Goal: Task Accomplishment & Management: Use online tool/utility

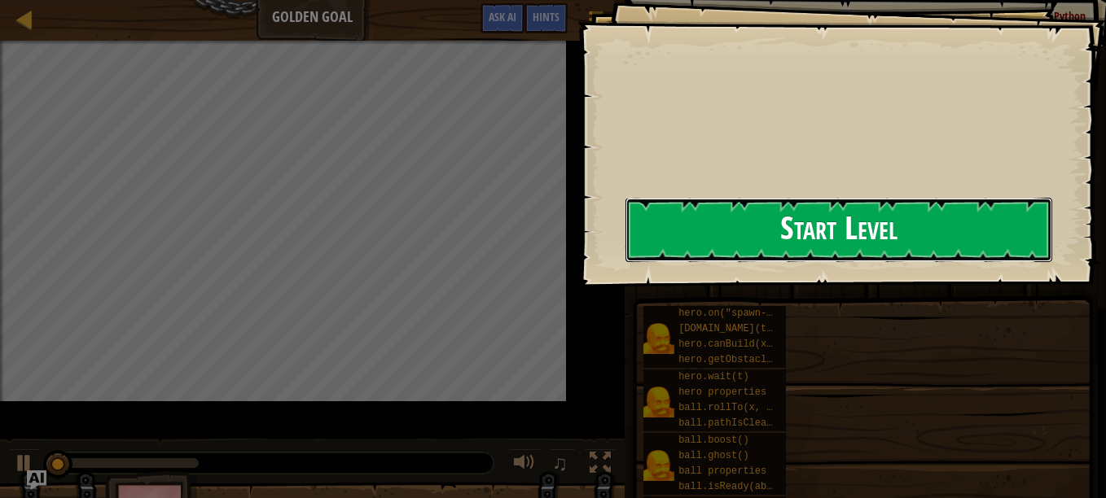
click at [625, 236] on button "Start Level" at bounding box center [838, 230] width 427 height 64
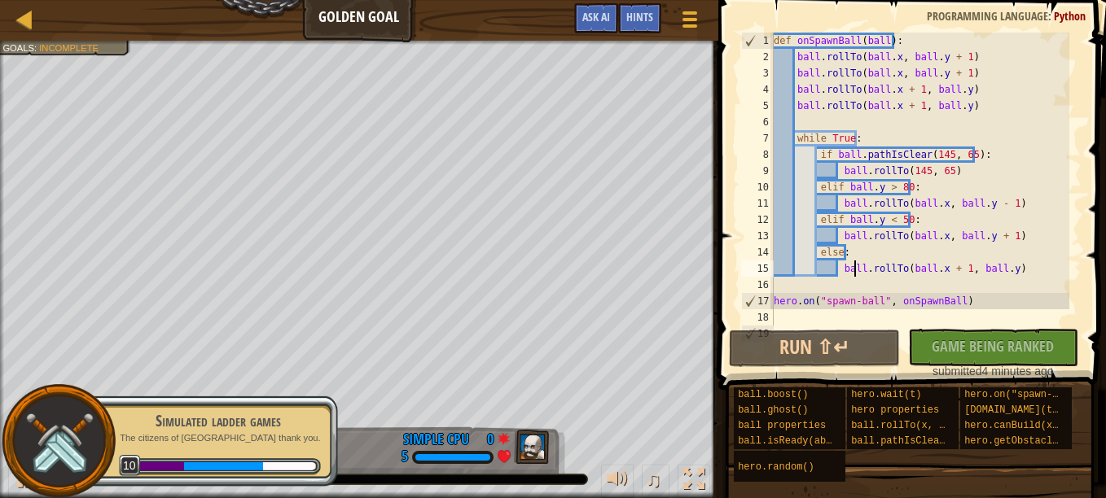
click at [853, 262] on div "def onSpawnBall ( ball ) : ball . rollTo ( ball . x , ball . y + 1 ) ball . rol…" at bounding box center [919, 196] width 299 height 326
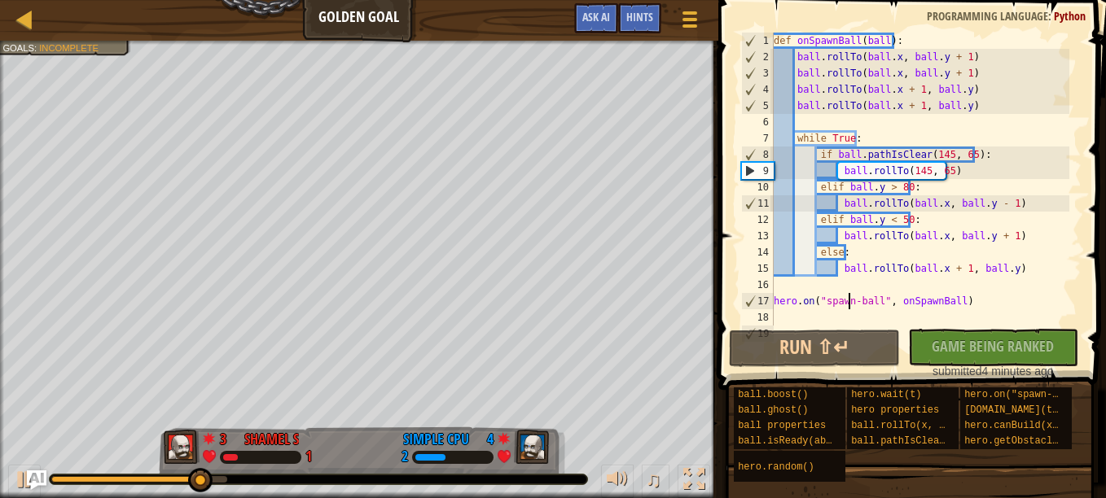
click at [851, 296] on div "def onSpawnBall ( ball ) : ball . rollTo ( ball . x , ball . y + 1 ) ball . rol…" at bounding box center [919, 196] width 299 height 326
type textarea "hero.on("spawn-ball", onSpawnBall)"
click at [786, 314] on div "def onSpawnBall ( ball ) : ball . rollTo ( ball . x , ball . y + 1 ) ball . rol…" at bounding box center [919, 196] width 299 height 326
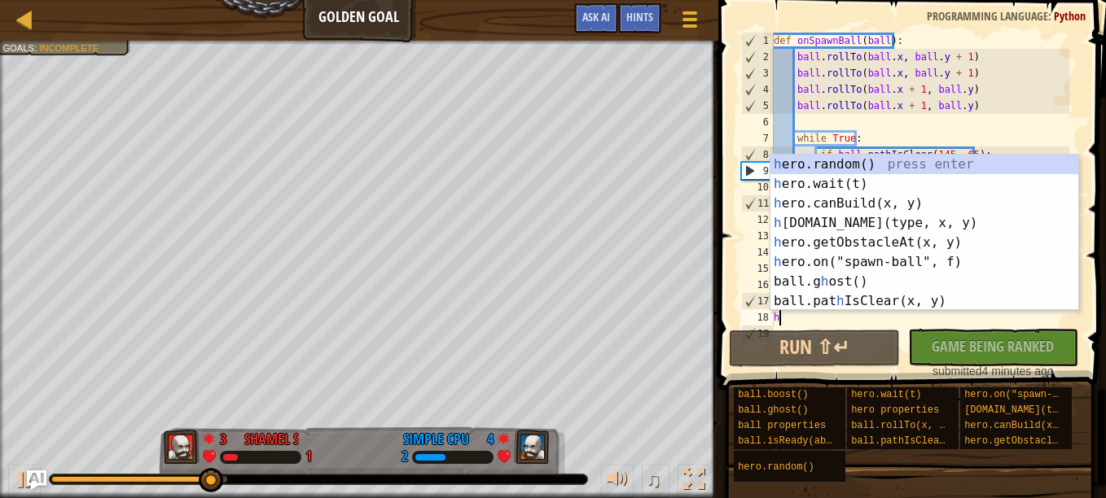
scroll to position [7, 0]
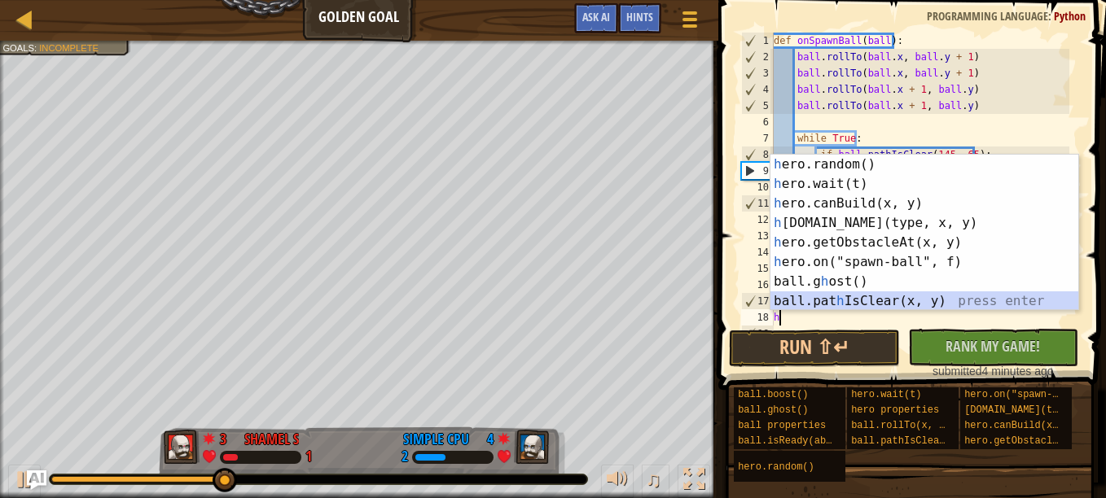
click at [939, 301] on div "h ero.random() press enter h ero.wait(t) press enter h ero.canBuild(x, y) press…" at bounding box center [924, 252] width 308 height 195
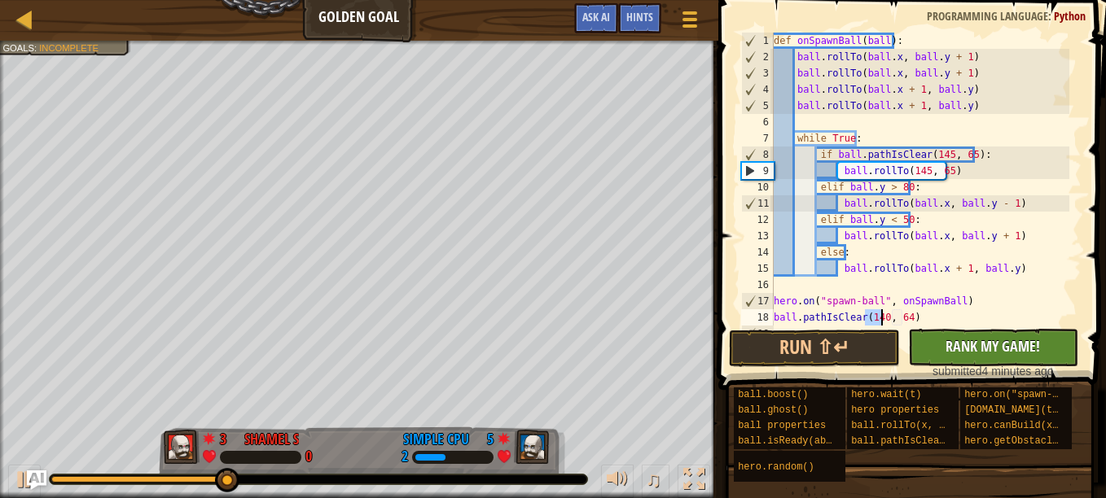
type textarea "ball.pathIsClear(140, 64)"
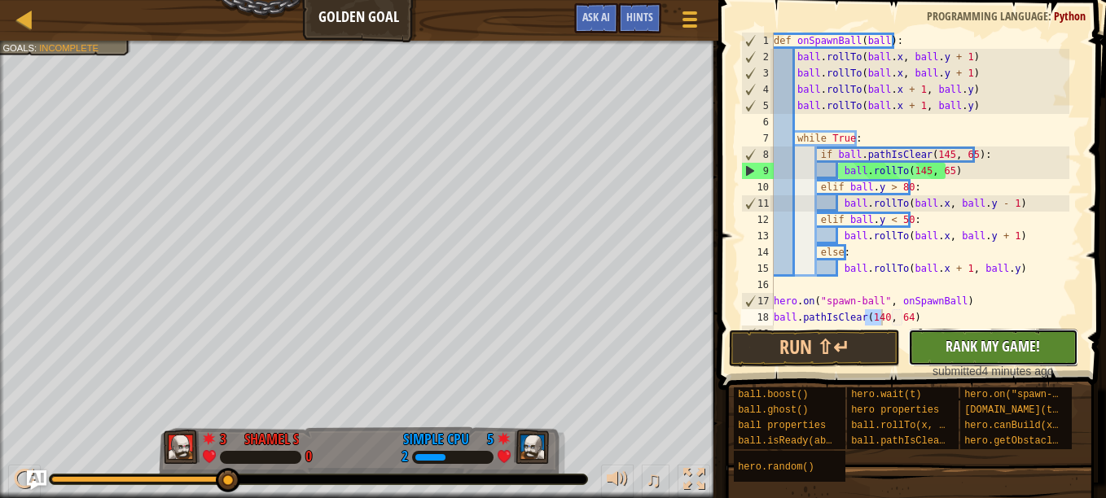
click at [950, 340] on span "Rank My Game!" at bounding box center [992, 346] width 94 height 20
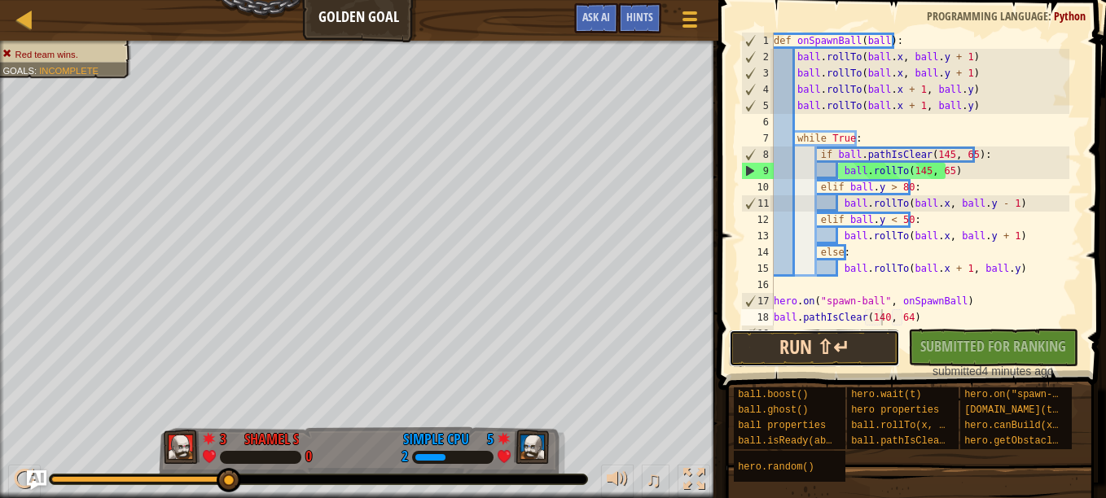
click at [851, 356] on button "Run ⇧↵" at bounding box center [814, 348] width 170 height 37
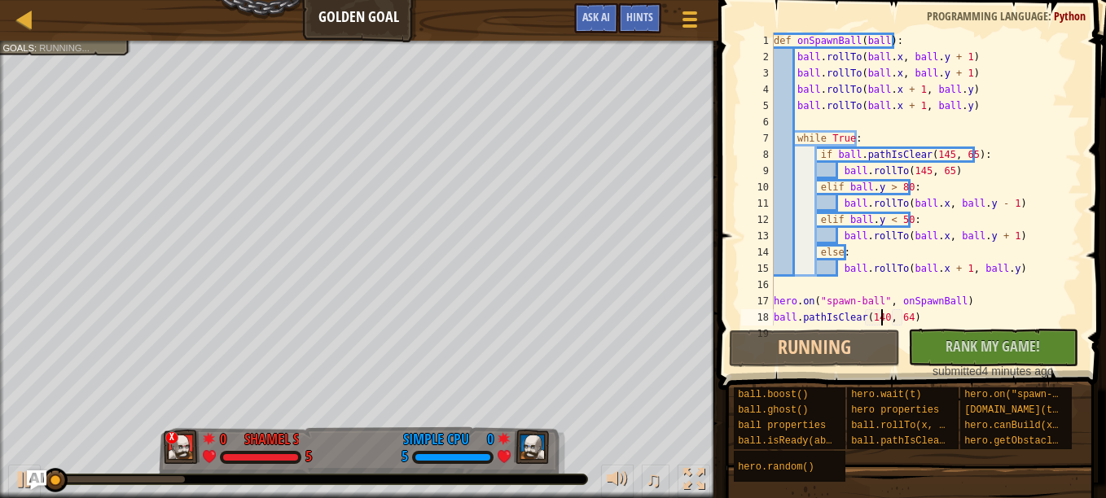
click at [862, 288] on div "def onSpawnBall ( ball ) : ball . rollTo ( ball . x , ball . y + 1 ) ball . rol…" at bounding box center [919, 196] width 299 height 326
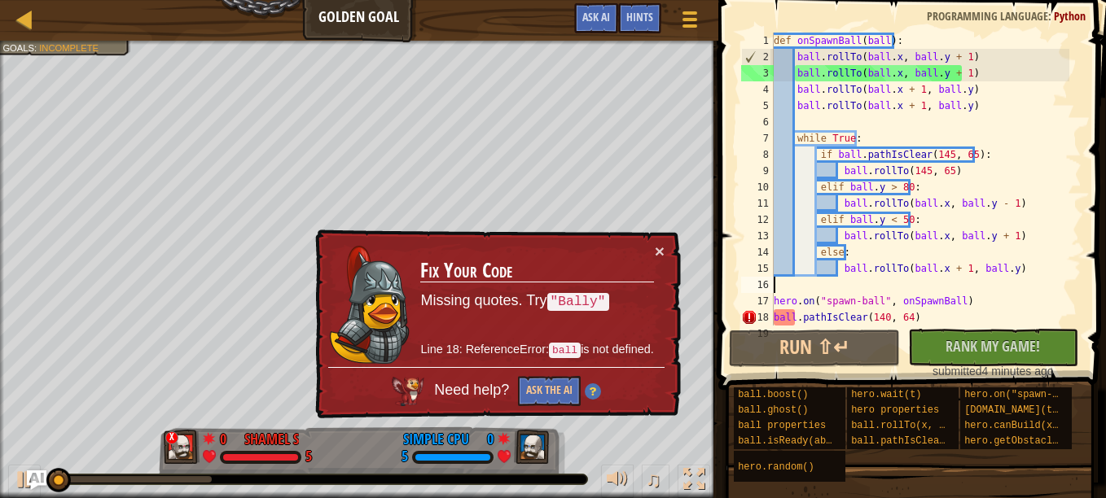
type textarea "h"
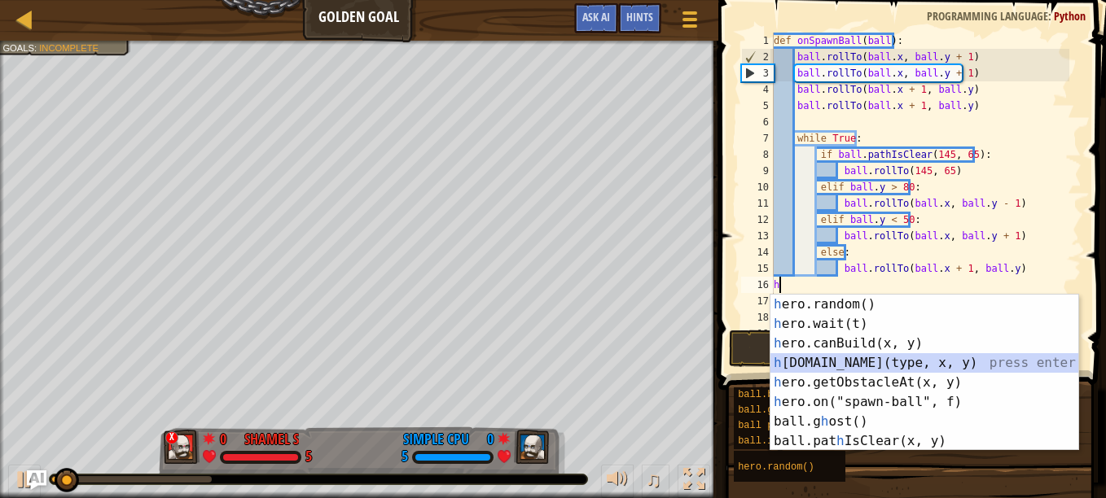
click at [887, 360] on div "h ero.random() press enter h ero.wait(t) press enter h ero.canBuild(x, y) press…" at bounding box center [924, 392] width 308 height 195
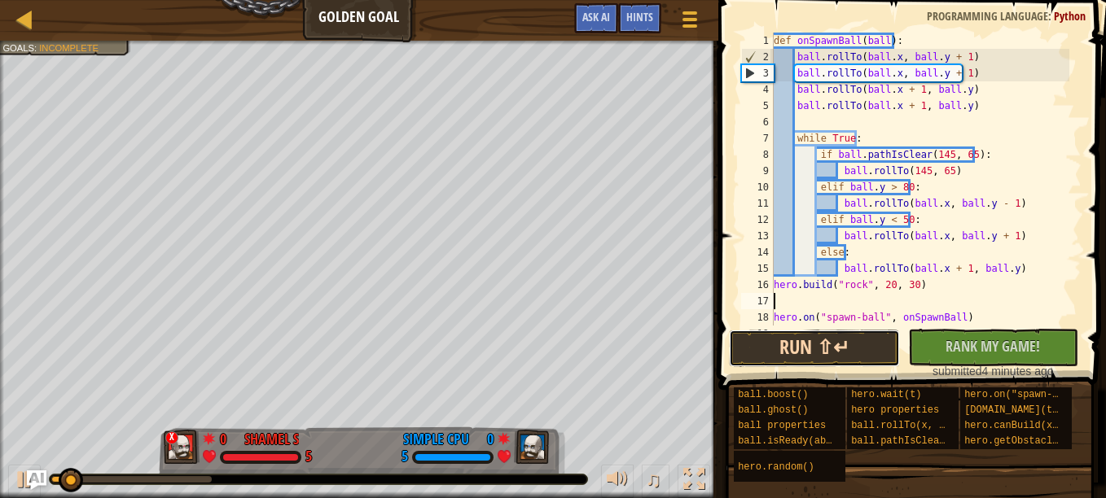
click at [855, 358] on button "Run ⇧↵" at bounding box center [814, 348] width 170 height 37
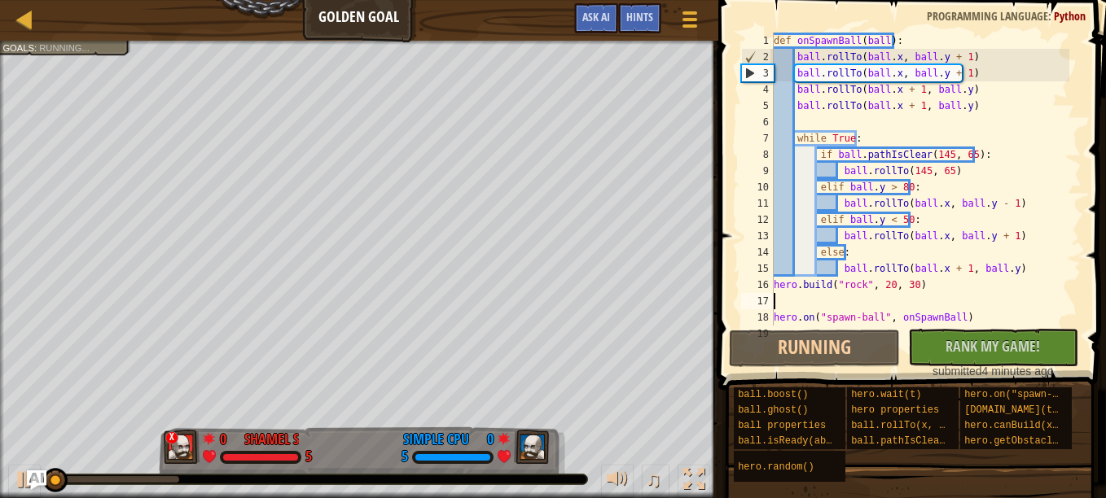
type textarea "h"
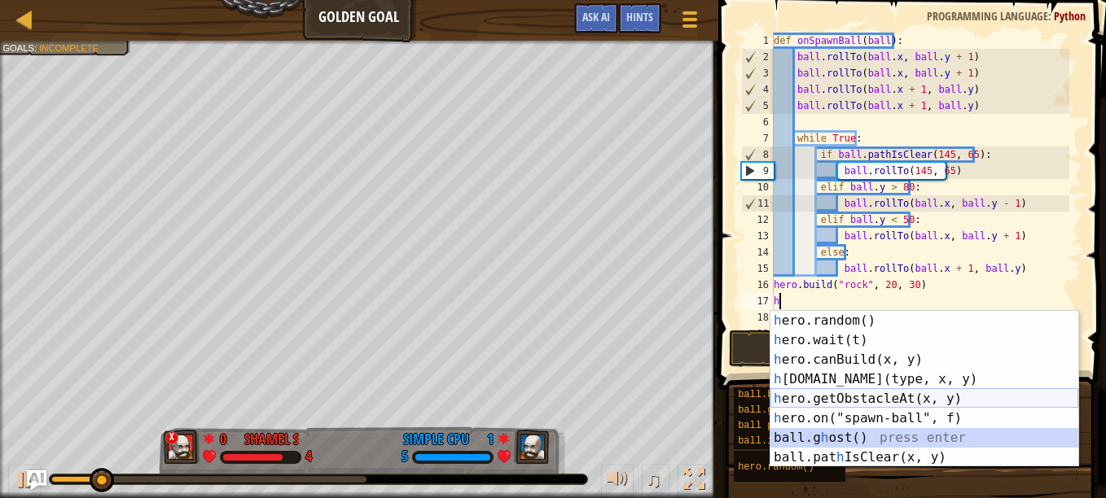
click at [945, 404] on div "h ero.random() press enter h ero.wait(t) press enter h ero.canBuild(x, y) press…" at bounding box center [924, 408] width 308 height 195
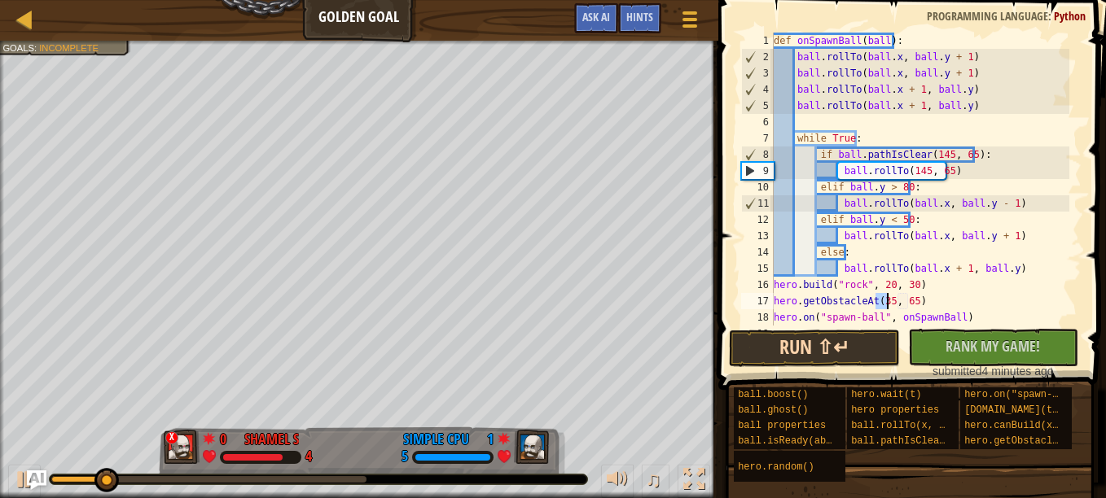
type textarea "hero.getObstacleAt(35, 65)"
click at [835, 334] on button "Run ⇧↵" at bounding box center [814, 348] width 170 height 37
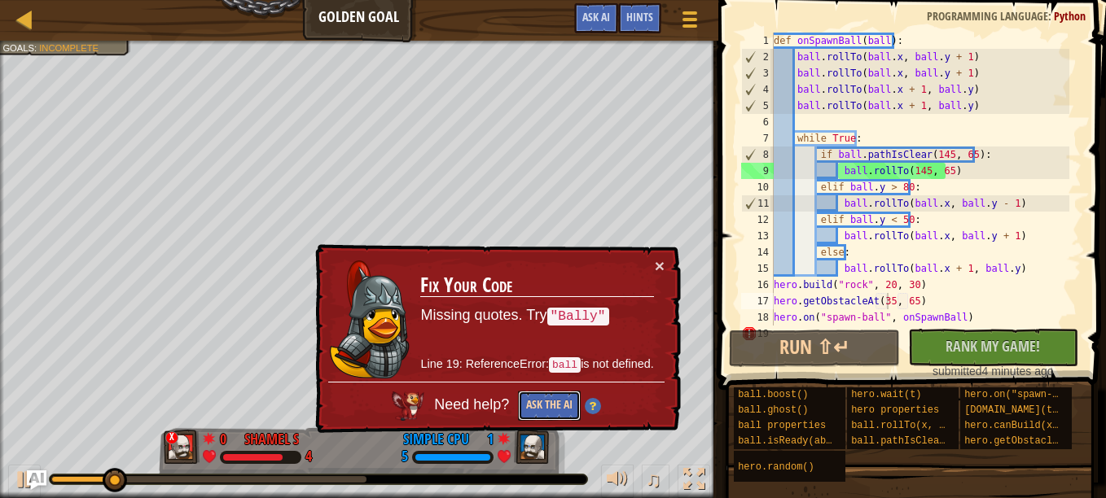
click at [547, 401] on button "Ask the AI" at bounding box center [549, 406] width 63 height 30
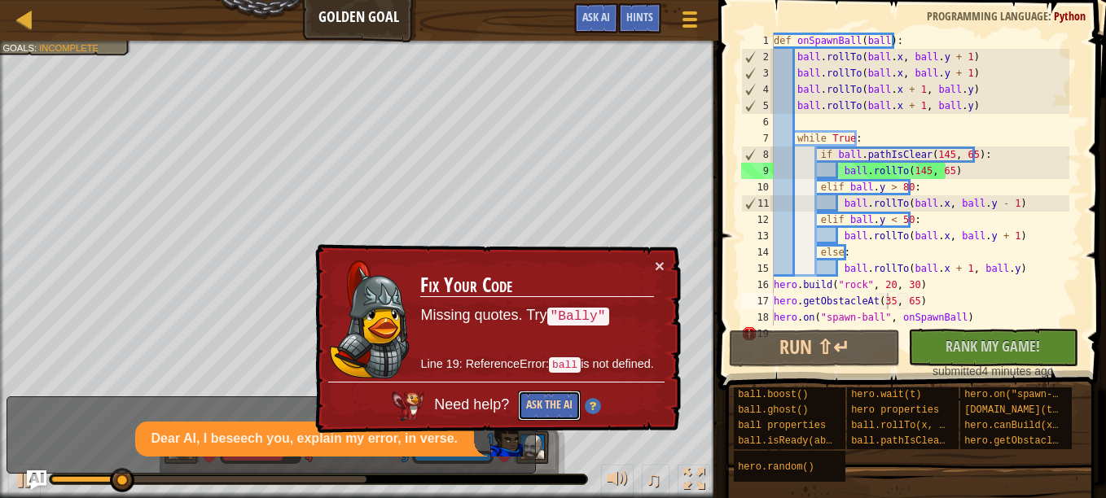
click at [546, 399] on button "Ask the AI" at bounding box center [549, 406] width 63 height 30
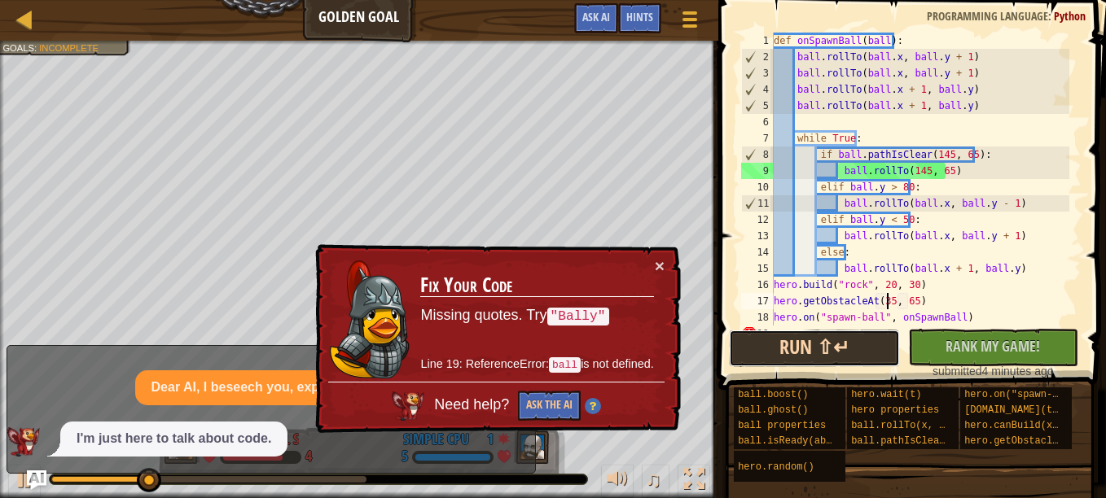
click at [812, 344] on button "Run ⇧↵" at bounding box center [814, 348] width 170 height 37
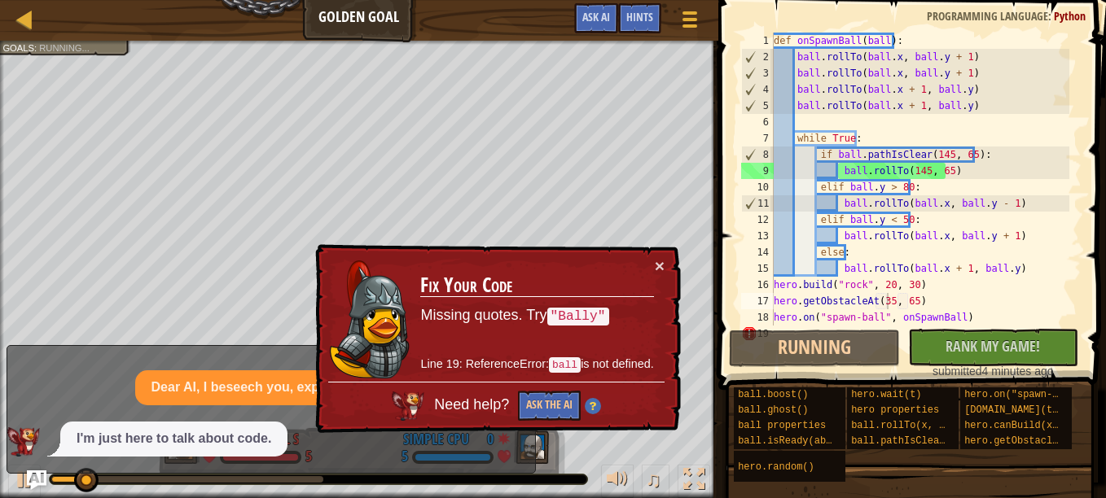
click at [534, 336] on td "Fix Your Code Missing quotes. Try "Bally" Line 19: ReferenceError: ball is not …" at bounding box center [536, 319] width 235 height 125
click at [24, 15] on div at bounding box center [25, 19] width 20 height 20
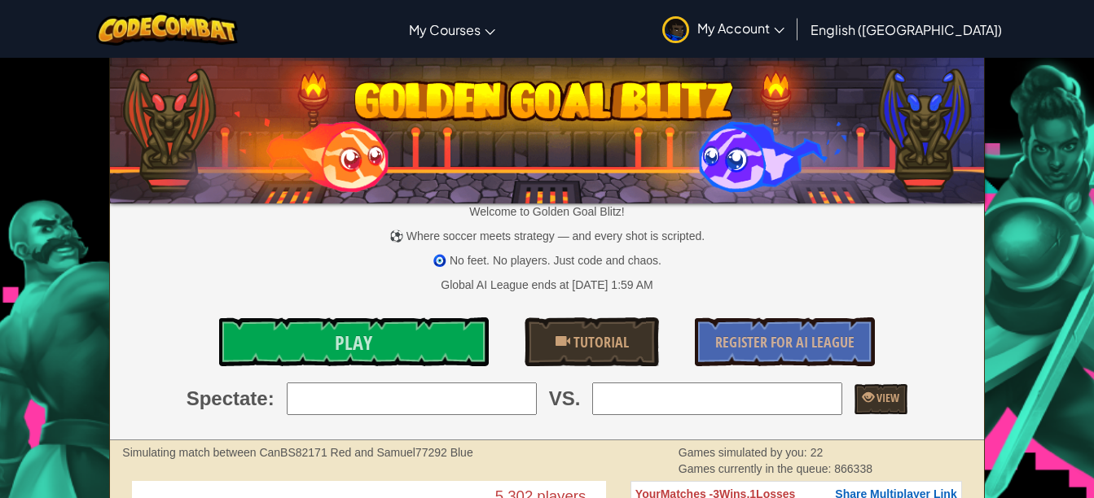
click at [260, 164] on img at bounding box center [546, 127] width 873 height 152
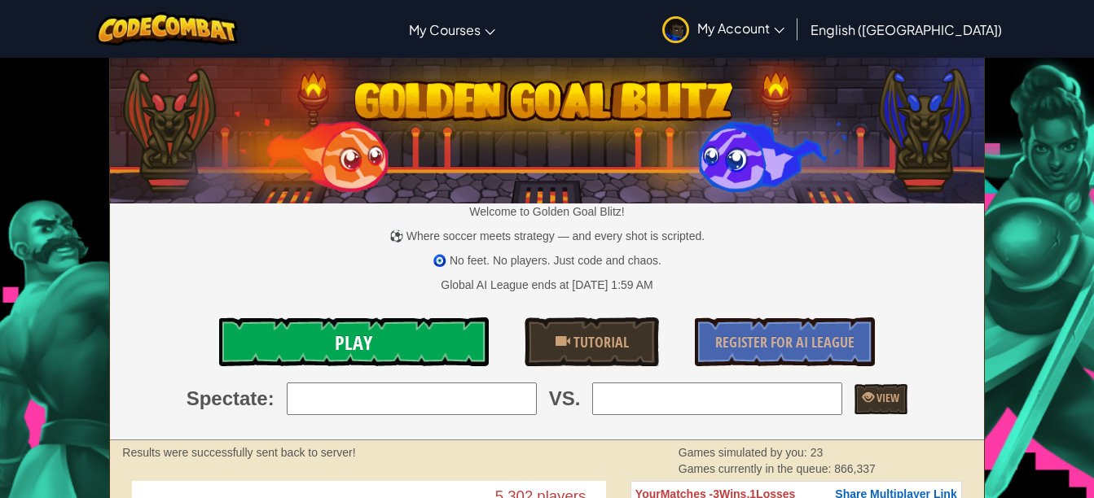
click at [303, 344] on link "Play" at bounding box center [354, 342] width 270 height 49
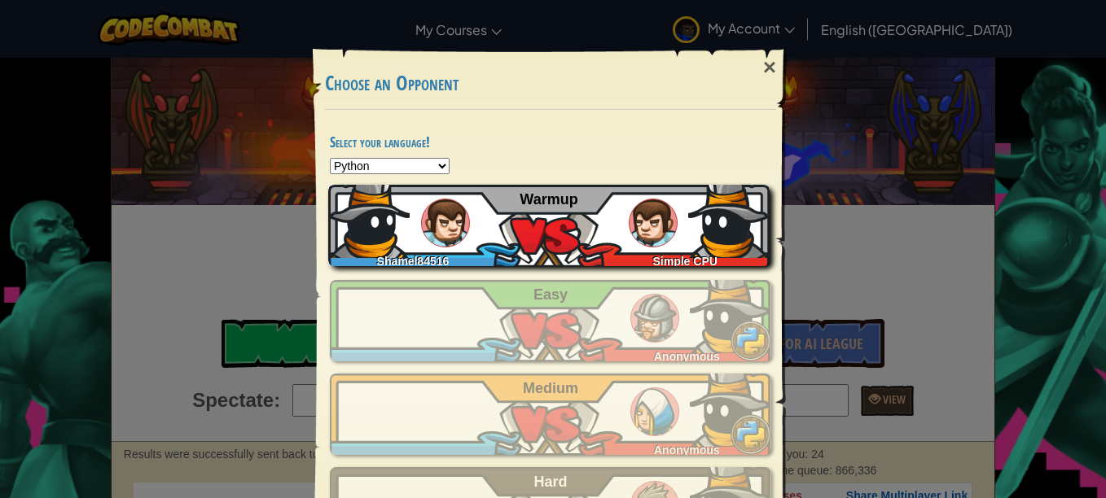
click at [594, 251] on div "Simple CPU" at bounding box center [681, 258] width 177 height 16
